Goal: Task Accomplishment & Management: Use online tool/utility

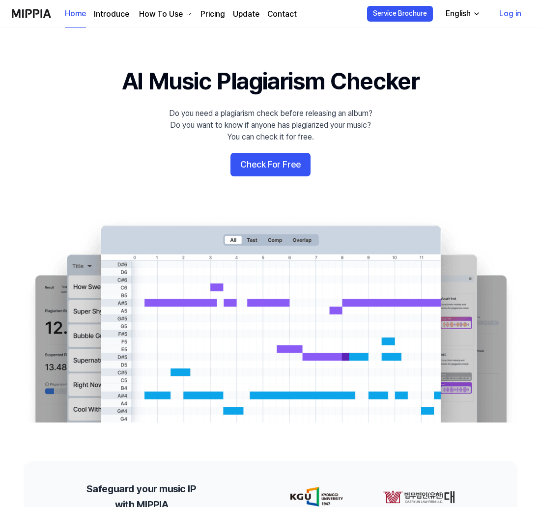
scroll to position [5, 0]
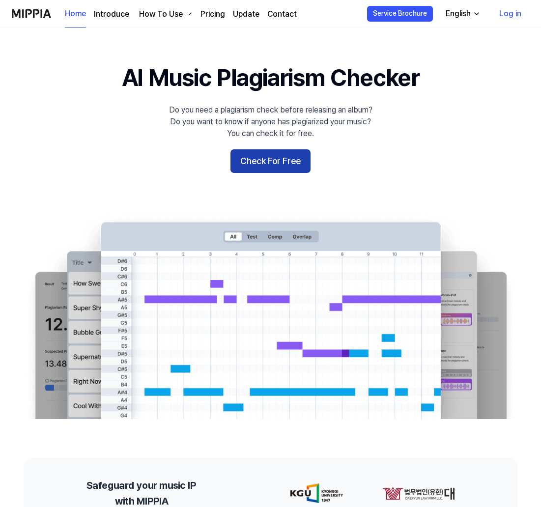
click at [268, 164] on button "Check For Free" at bounding box center [270, 161] width 80 height 24
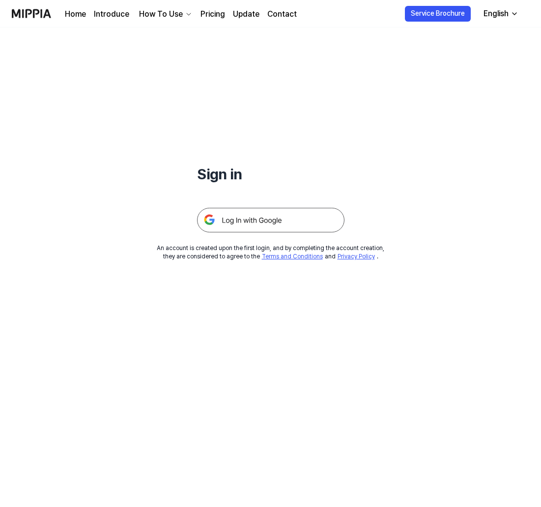
click at [266, 223] on img at bounding box center [270, 220] width 147 height 25
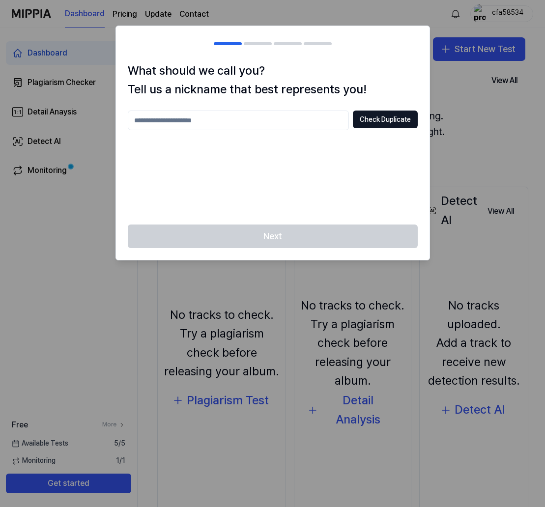
click at [254, 124] on input "text" at bounding box center [238, 121] width 221 height 20
type input "***"
drag, startPoint x: 182, startPoint y: 123, endPoint x: 42, endPoint y: 114, distance: 140.9
click at [42, 114] on body "Dashboard Pricing Update Contact cfa58534 Dashboard Plagiarism Checker Detail A…" at bounding box center [272, 253] width 545 height 507
type input "***"
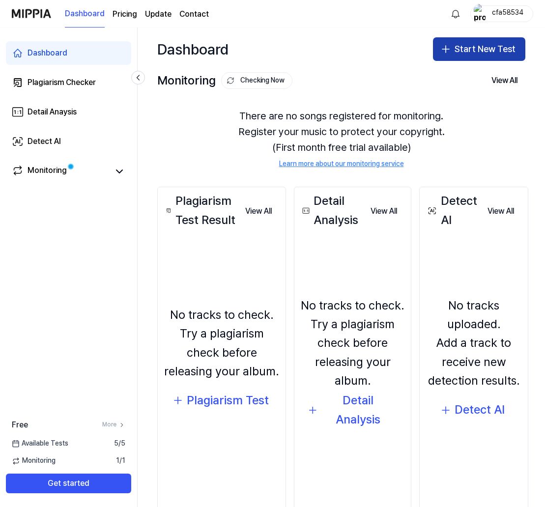
click at [463, 51] on button "Start New Test" at bounding box center [479, 49] width 92 height 24
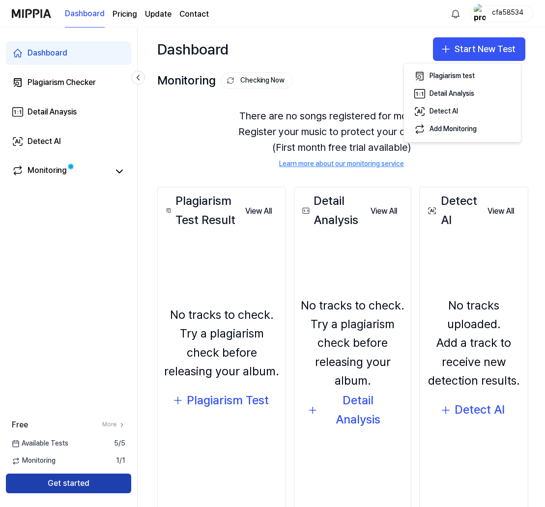
click at [86, 492] on button "Get started" at bounding box center [68, 484] width 125 height 20
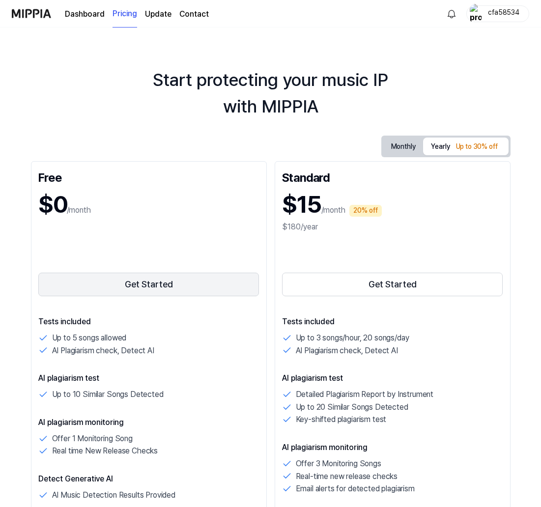
click at [126, 288] on button "Get Started" at bounding box center [148, 285] width 221 height 24
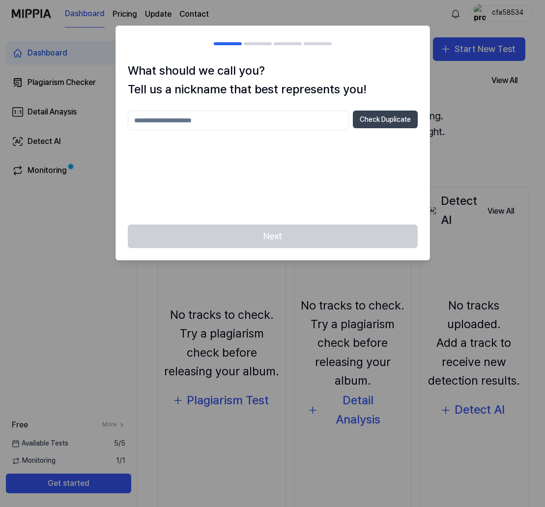
click at [395, 123] on button "Check Duplicate" at bounding box center [385, 120] width 65 height 18
click at [256, 37] on h2 at bounding box center [272, 43] width 313 height 35
click at [255, 40] on h2 at bounding box center [272, 43] width 313 height 35
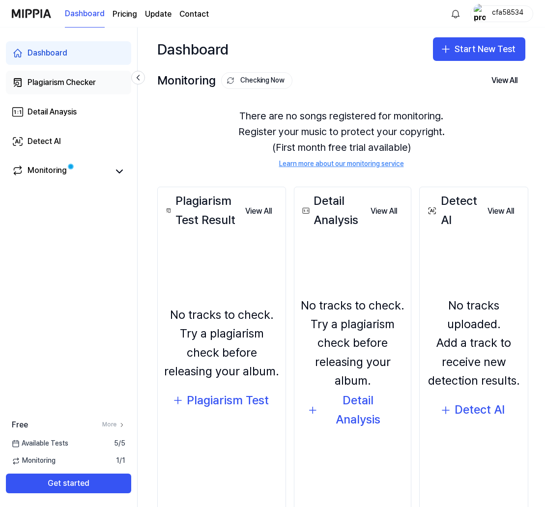
click at [52, 81] on div "Plagiarism Checker" at bounding box center [62, 83] width 68 height 12
